Goal: Navigation & Orientation: Find specific page/section

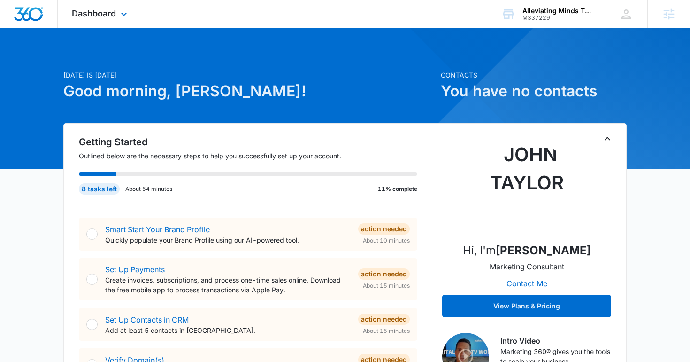
click at [108, 6] on div "Dashboard Apps Reputation Websites Forms CRM Email Social Shop Content Ads Inte…" at bounding box center [101, 14] width 86 height 28
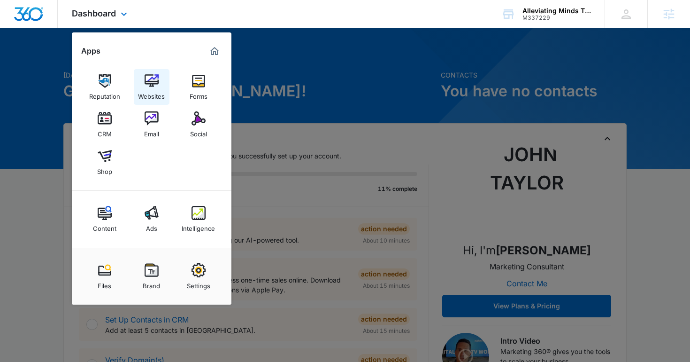
click at [149, 93] on div "Websites" at bounding box center [151, 94] width 27 height 12
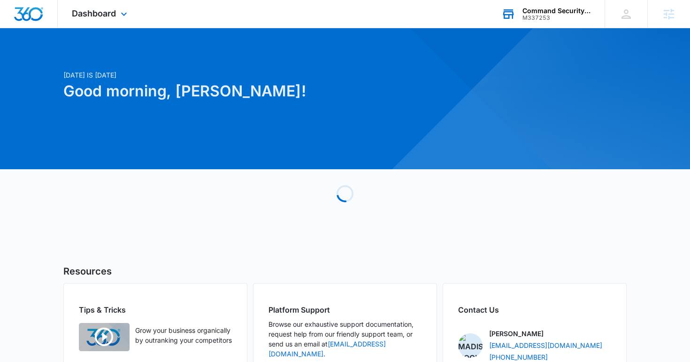
click at [533, 24] on div "Command Security And Investigations M337253 Your Accounts View All" at bounding box center [545, 14] width 117 height 28
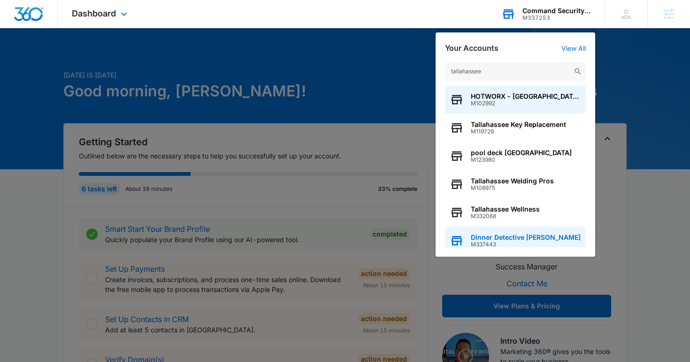
scroll to position [8, 0]
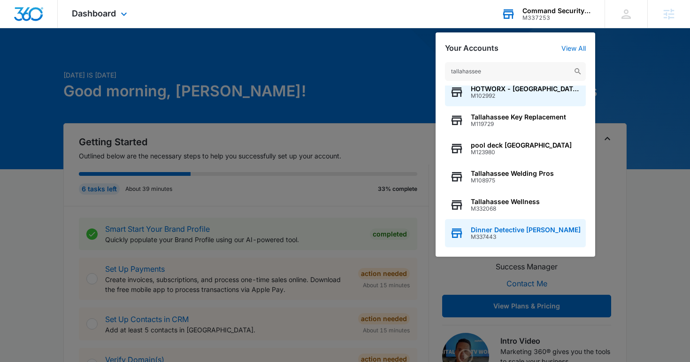
type input "tallahassee"
click at [475, 236] on span "M337443" at bounding box center [526, 236] width 110 height 7
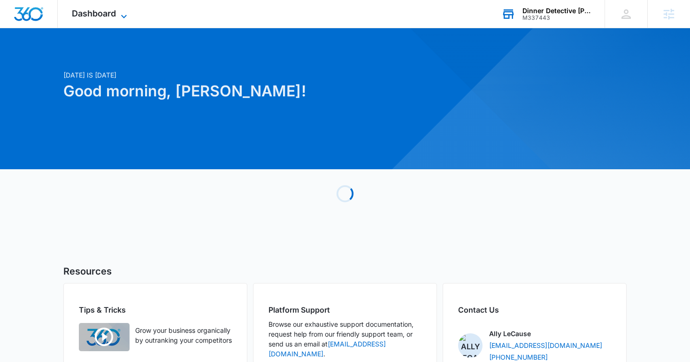
click at [103, 10] on span "Dashboard" at bounding box center [94, 13] width 44 height 10
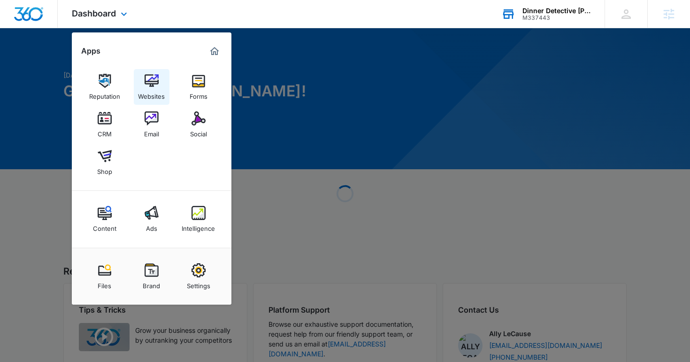
click at [145, 87] on img at bounding box center [152, 81] width 14 height 14
